Goal: Information Seeking & Learning: Find specific fact

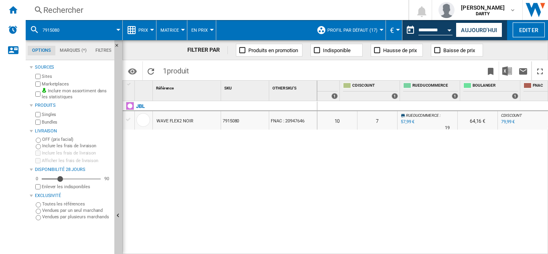
scroll to position [0, 520]
click at [47, 6] on div "Rechercher" at bounding box center [215, 9] width 345 height 11
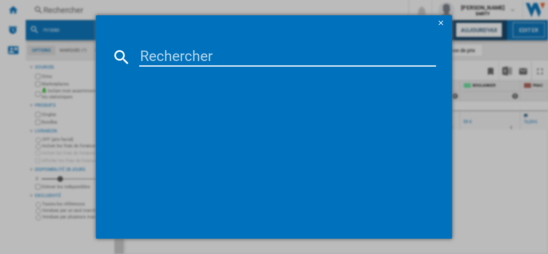
type input "7838450"
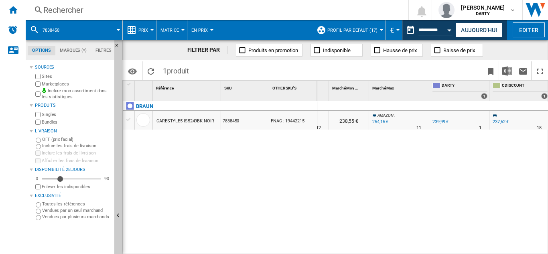
scroll to position [0, 373]
click at [72, 7] on div "Rechercher" at bounding box center [215, 9] width 345 height 11
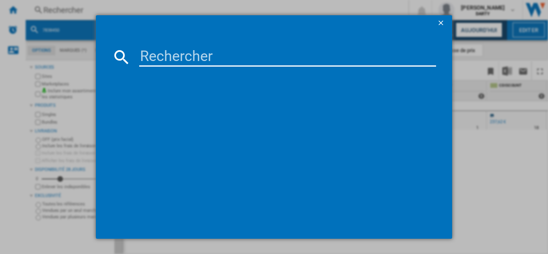
click at [165, 52] on input at bounding box center [287, 56] width 297 height 19
type input "4423291"
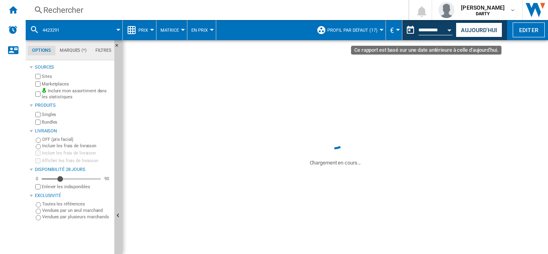
click at [450, 31] on div "Open calendar" at bounding box center [450, 30] width 4 height 2
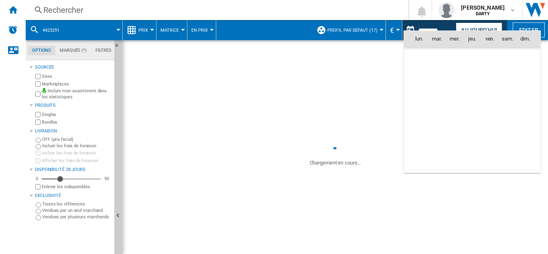
scroll to position [3724, 0]
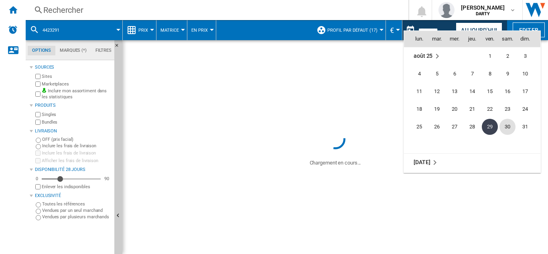
click at [508, 126] on span "30" at bounding box center [508, 127] width 16 height 16
type input "**********"
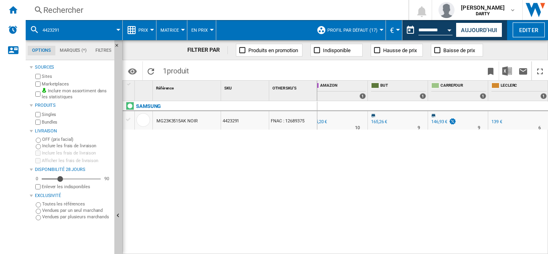
click at [67, 9] on div "Rechercher" at bounding box center [215, 9] width 345 height 11
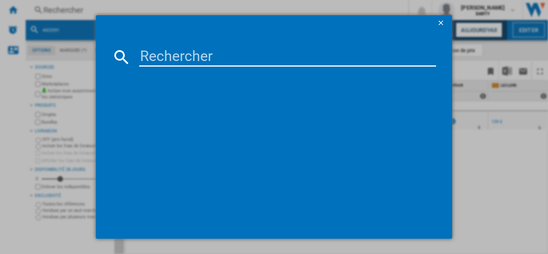
type input "7726260"
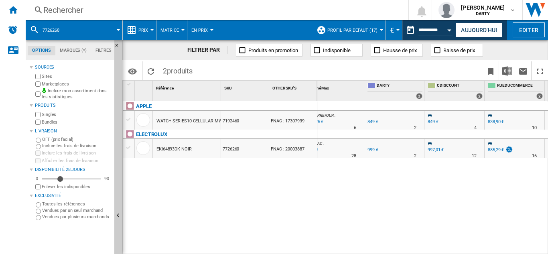
scroll to position [0, 435]
click at [72, 10] on div "Rechercher" at bounding box center [215, 9] width 345 height 11
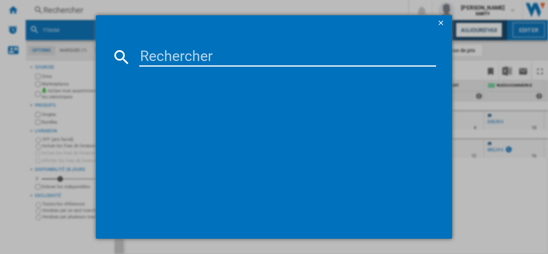
type input "7780036"
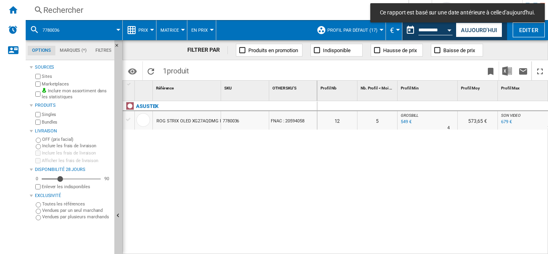
click at [451, 31] on div "Open calendar" at bounding box center [450, 30] width 4 height 2
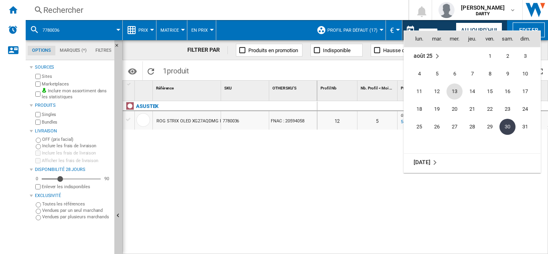
scroll to position [3764, 0]
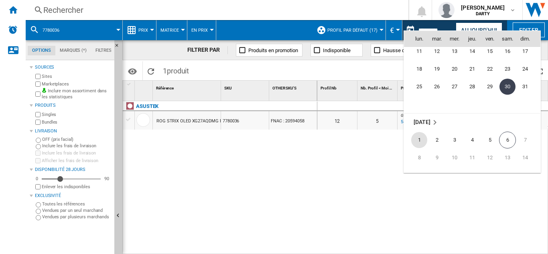
click at [417, 136] on span "1" at bounding box center [420, 140] width 16 height 16
type input "**********"
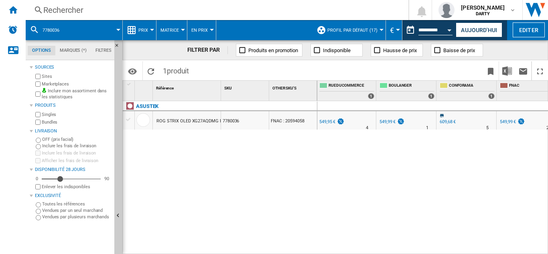
scroll to position [0, 674]
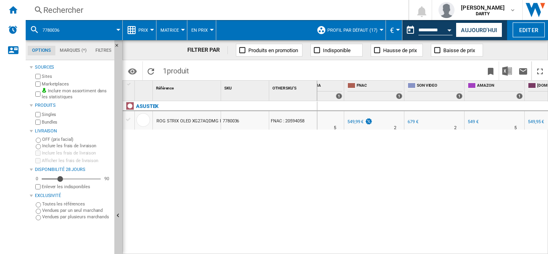
click at [67, 10] on div "Rechercher" at bounding box center [215, 9] width 345 height 11
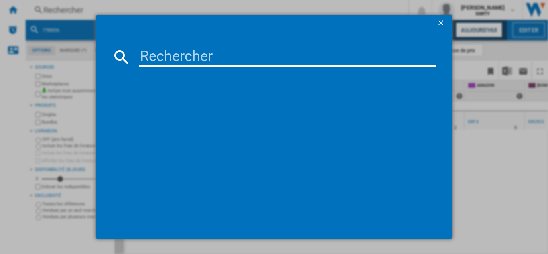
type input "7015534"
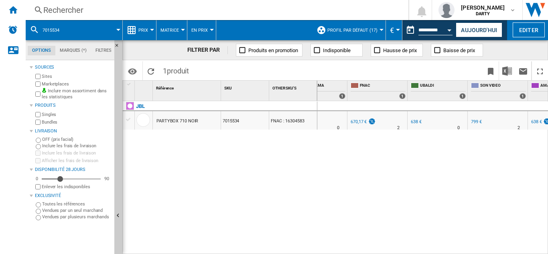
scroll to position [0, 804]
